Goal: Transaction & Acquisition: Obtain resource

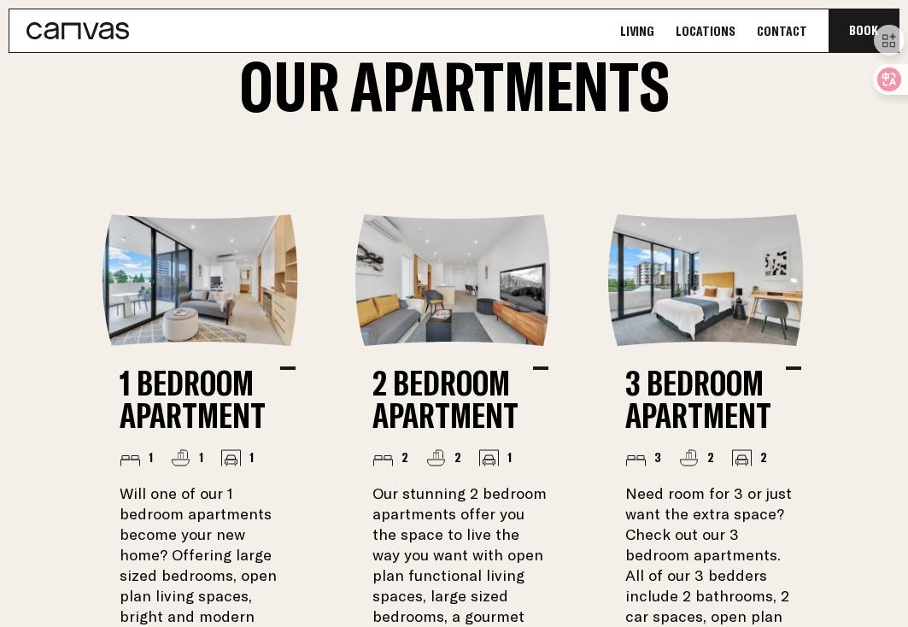
scroll to position [1120, 0]
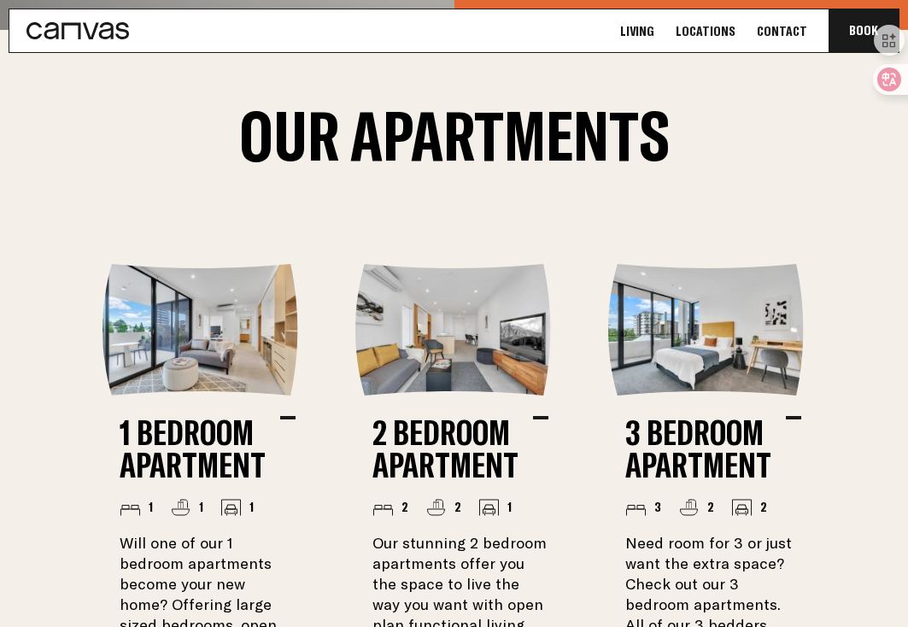
click at [463, 357] on img at bounding box center [453, 330] width 197 height 132
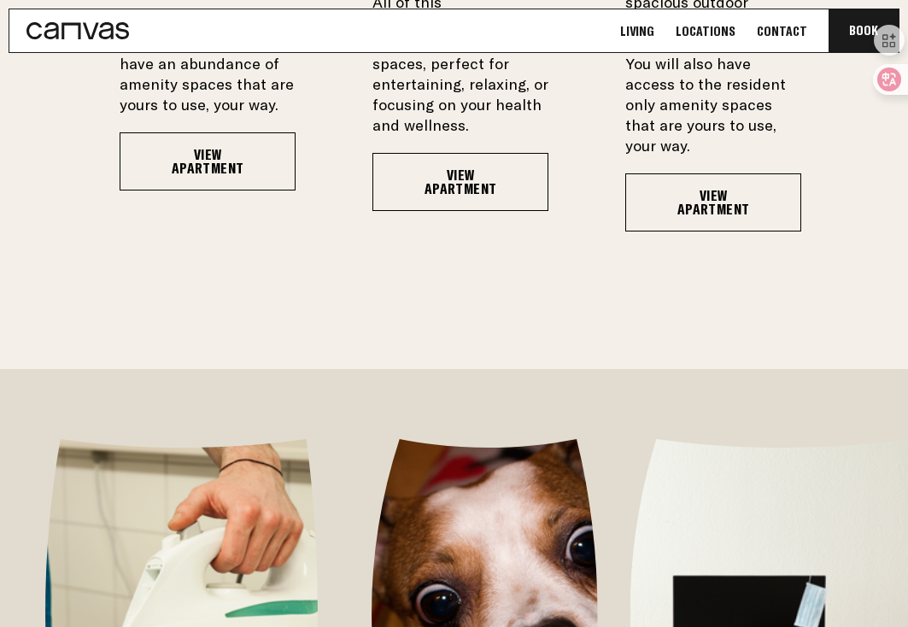
scroll to position [1863, 0]
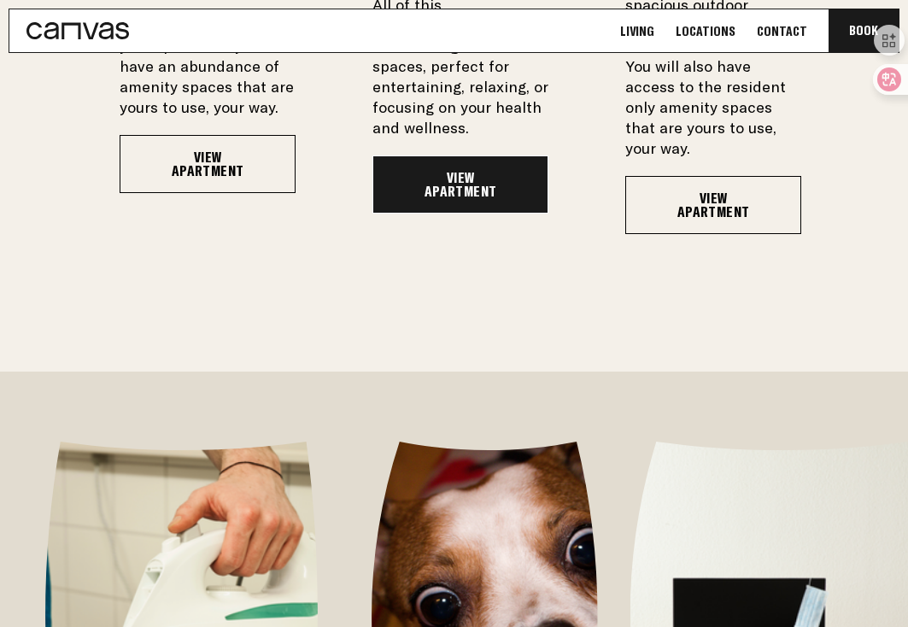
click at [466, 190] on link "View Apartment" at bounding box center [461, 185] width 176 height 58
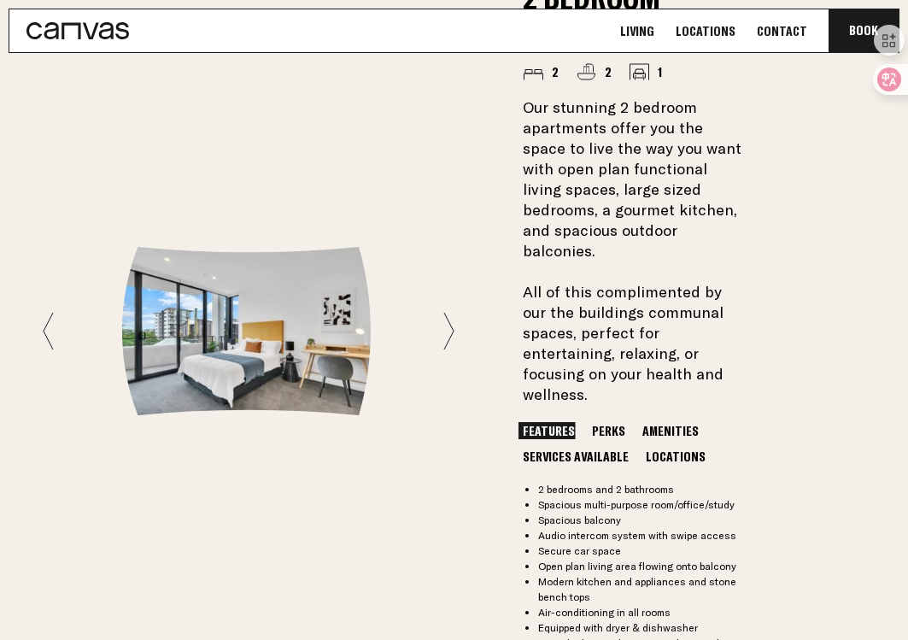
scroll to position [1388, 0]
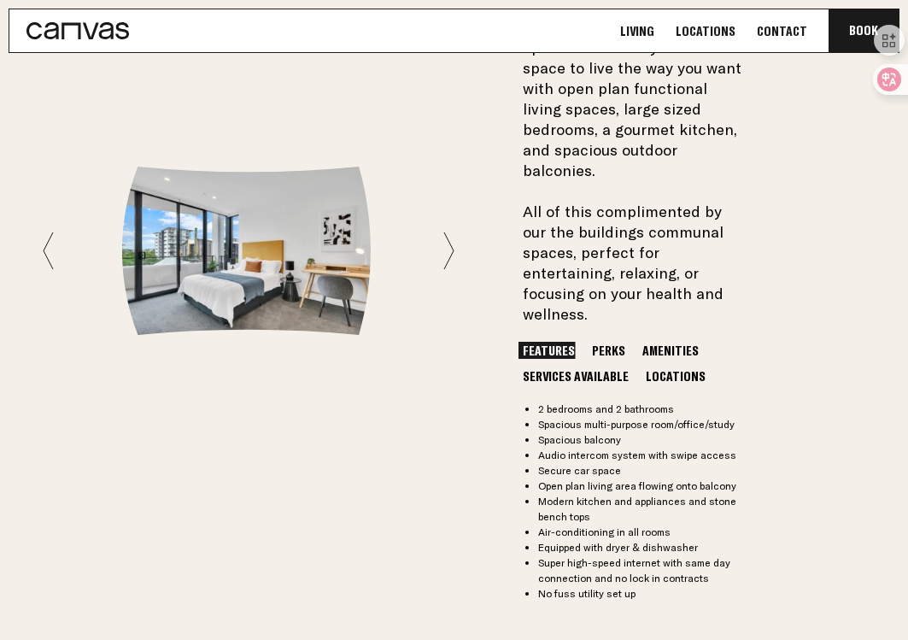
click at [449, 232] on icon at bounding box center [448, 251] width 11 height 38
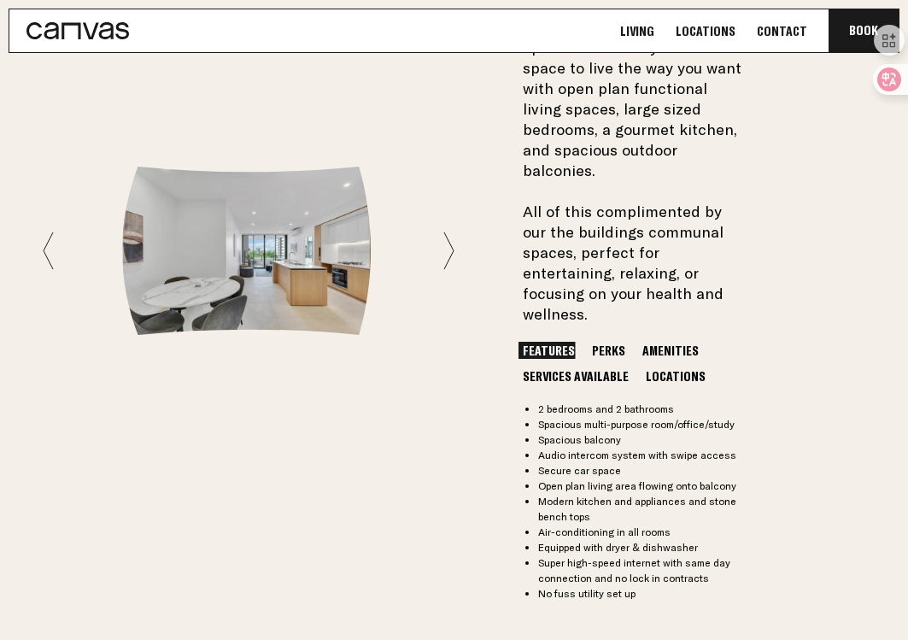
click at [449, 232] on icon at bounding box center [448, 251] width 11 height 38
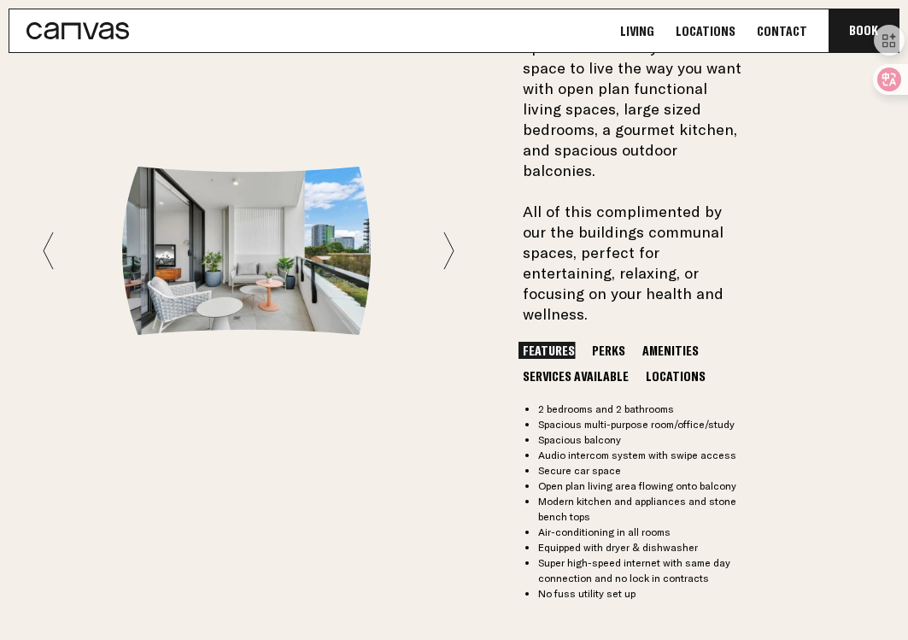
click at [449, 232] on icon at bounding box center [448, 251] width 11 height 38
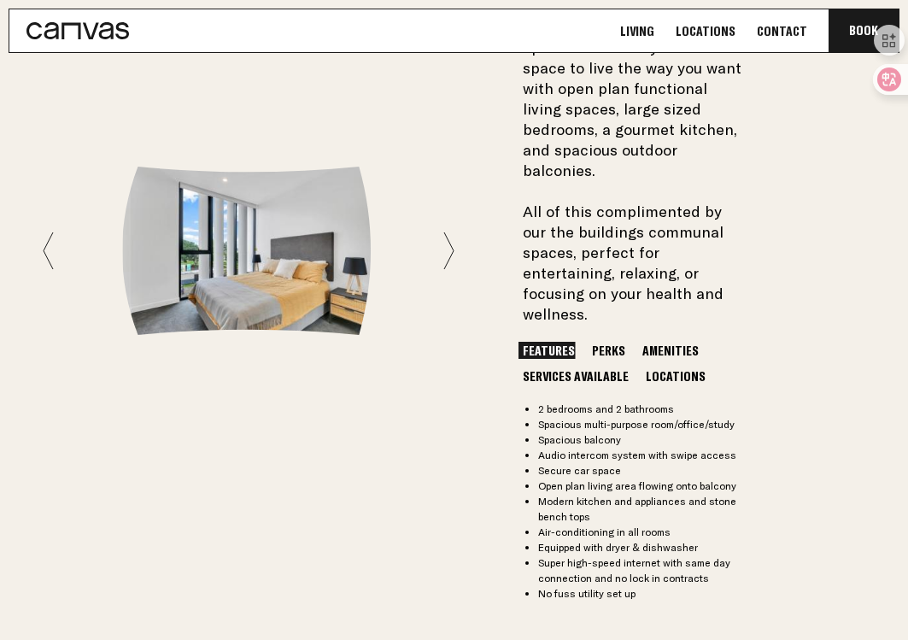
click at [449, 232] on icon at bounding box center [448, 251] width 11 height 38
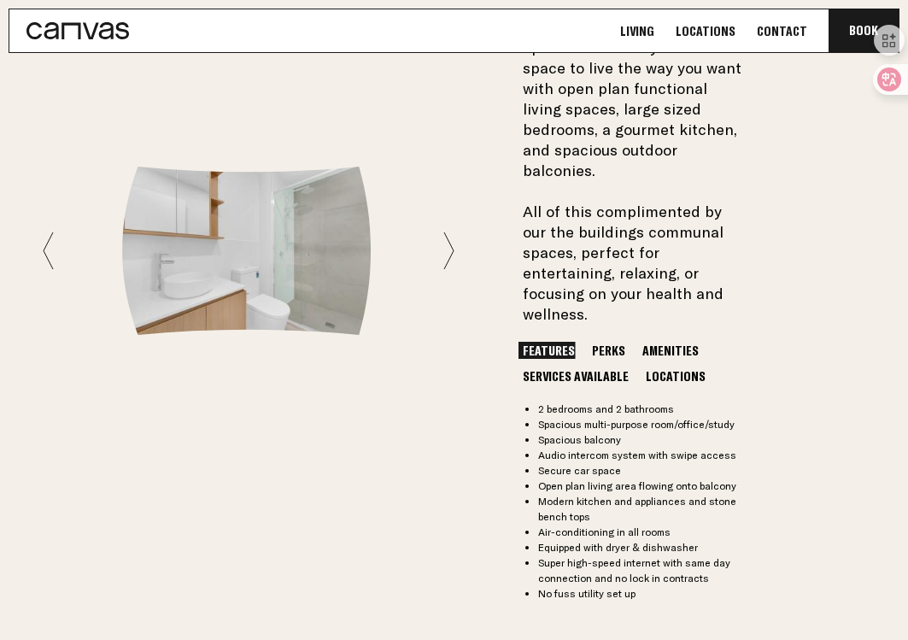
click at [449, 232] on icon at bounding box center [448, 251] width 11 height 38
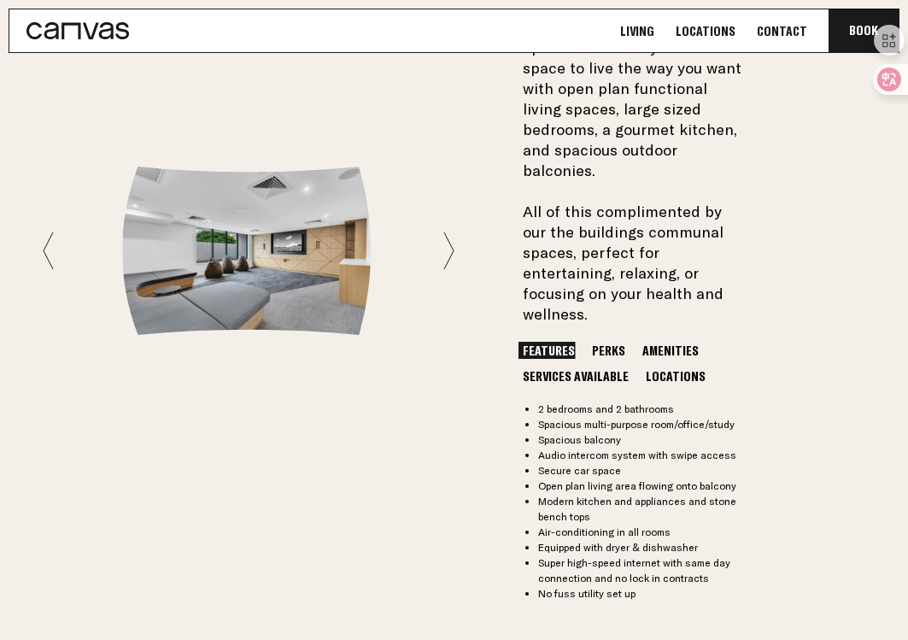
click at [449, 232] on icon at bounding box center [448, 251] width 11 height 38
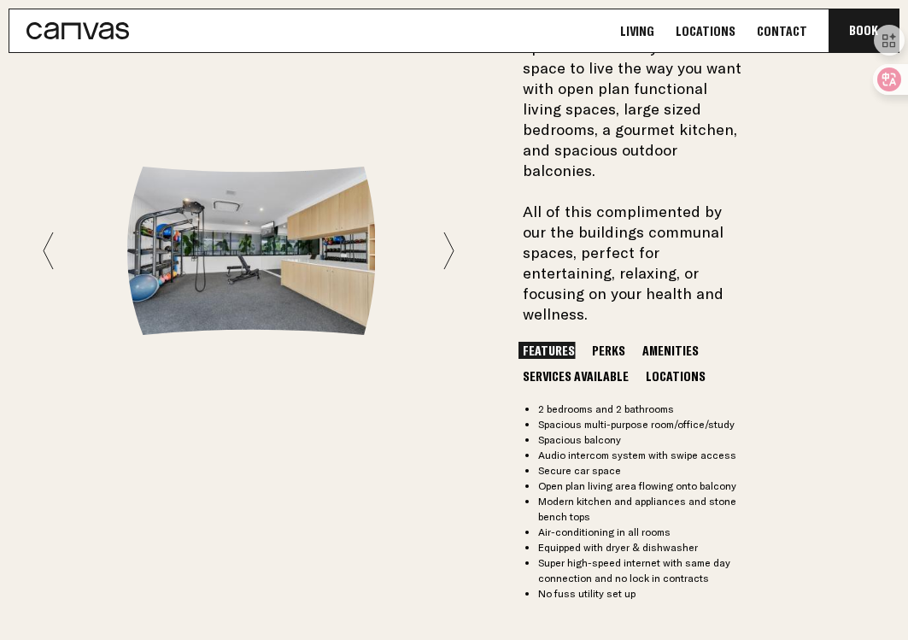
click at [449, 232] on icon at bounding box center [448, 251] width 11 height 38
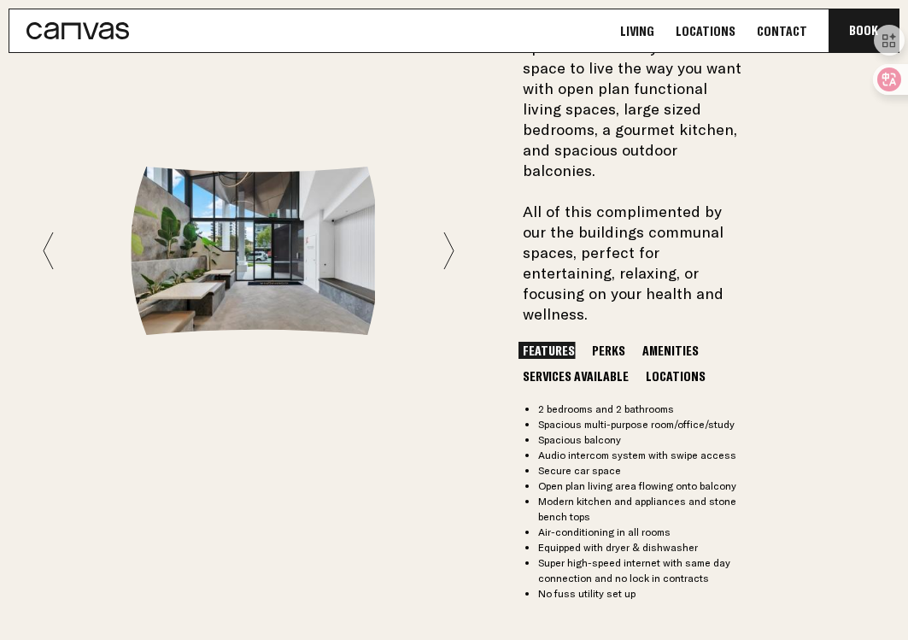
click at [449, 232] on icon at bounding box center [448, 251] width 11 height 38
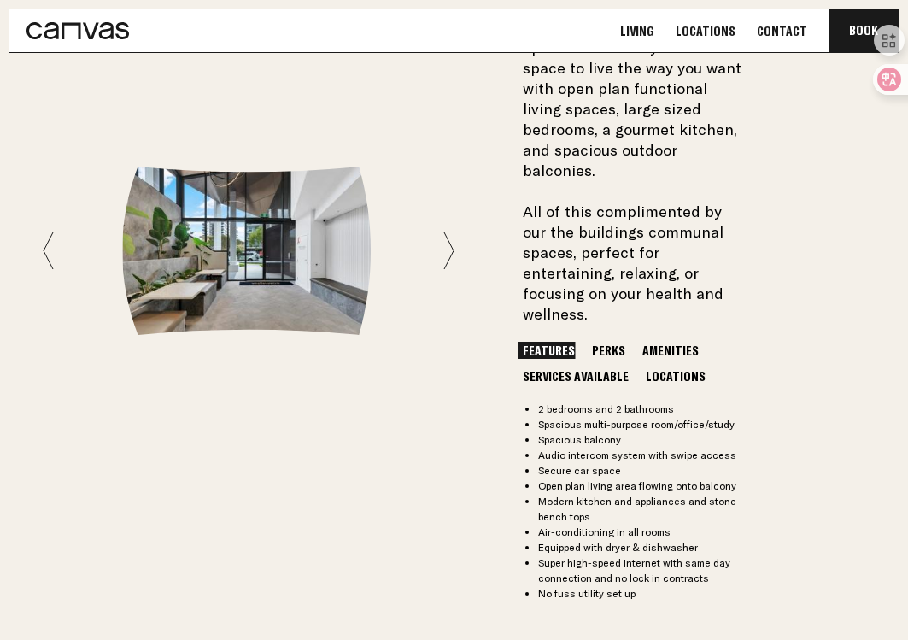
click at [449, 232] on icon at bounding box center [448, 251] width 11 height 38
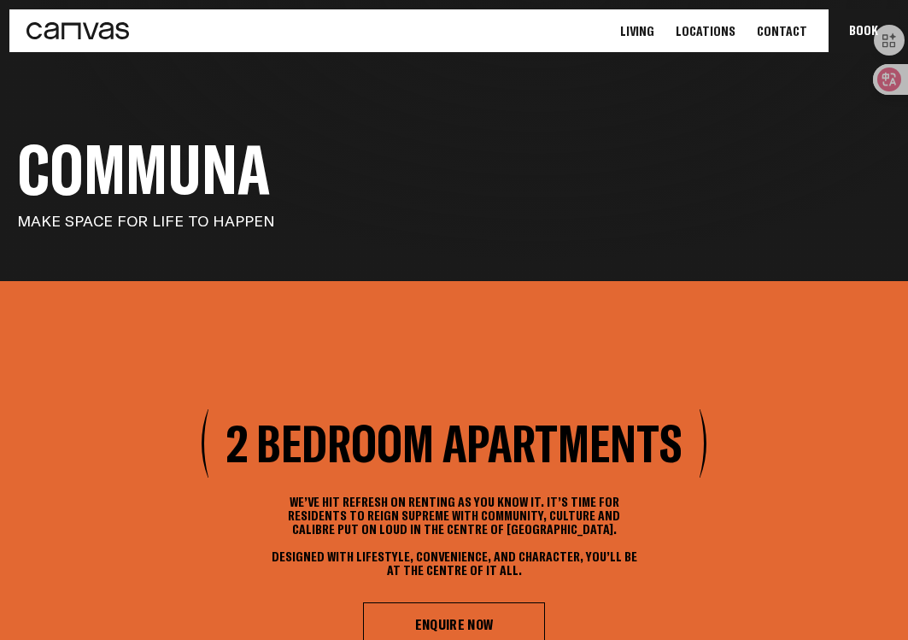
scroll to position [0, 0]
